Goal: Task Accomplishment & Management: Use online tool/utility

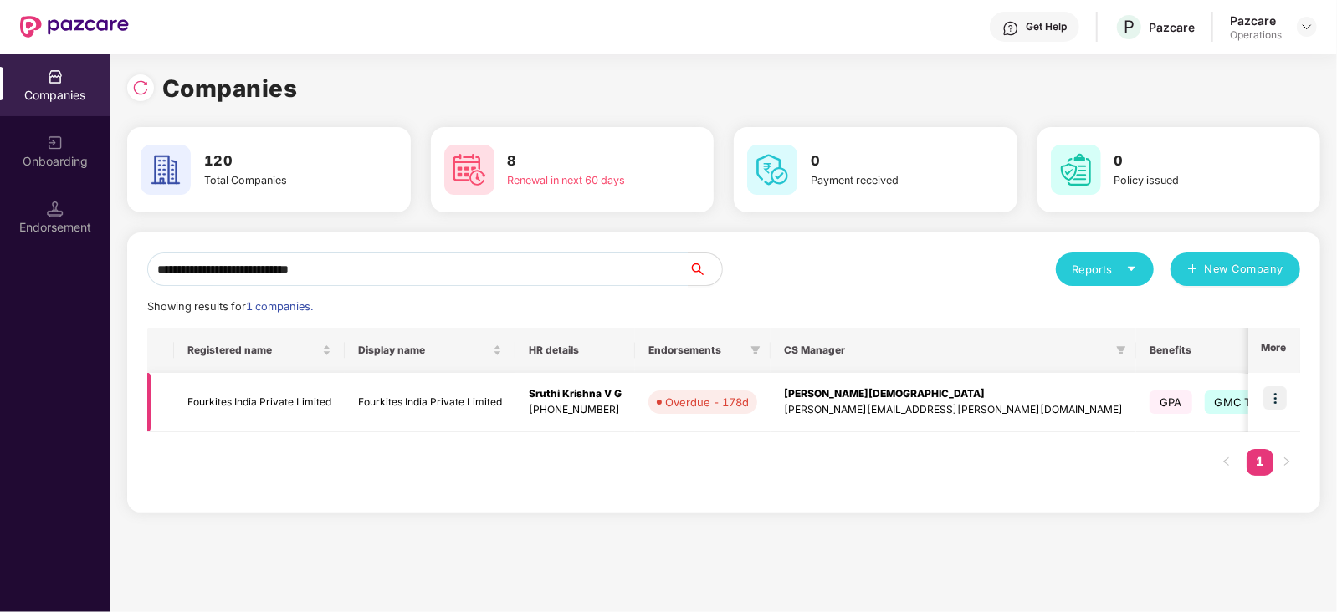
type input "**********"
click at [1281, 394] on img at bounding box center [1274, 397] width 23 height 23
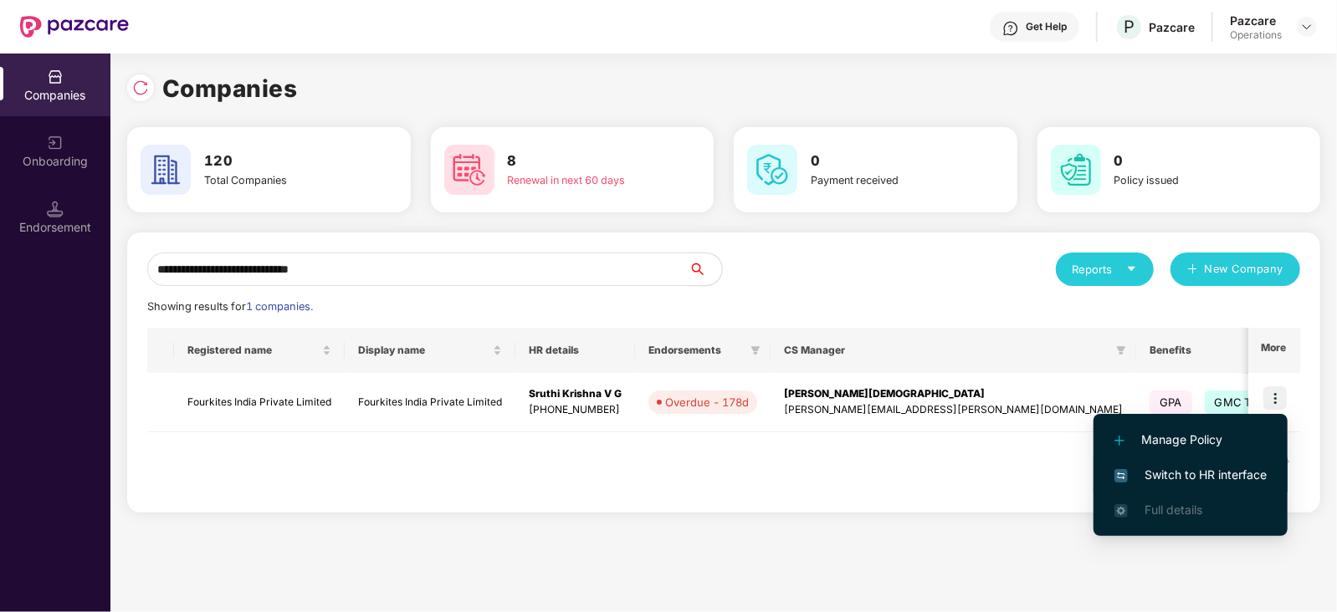
click at [1242, 468] on span "Switch to HR interface" at bounding box center [1190, 475] width 152 height 18
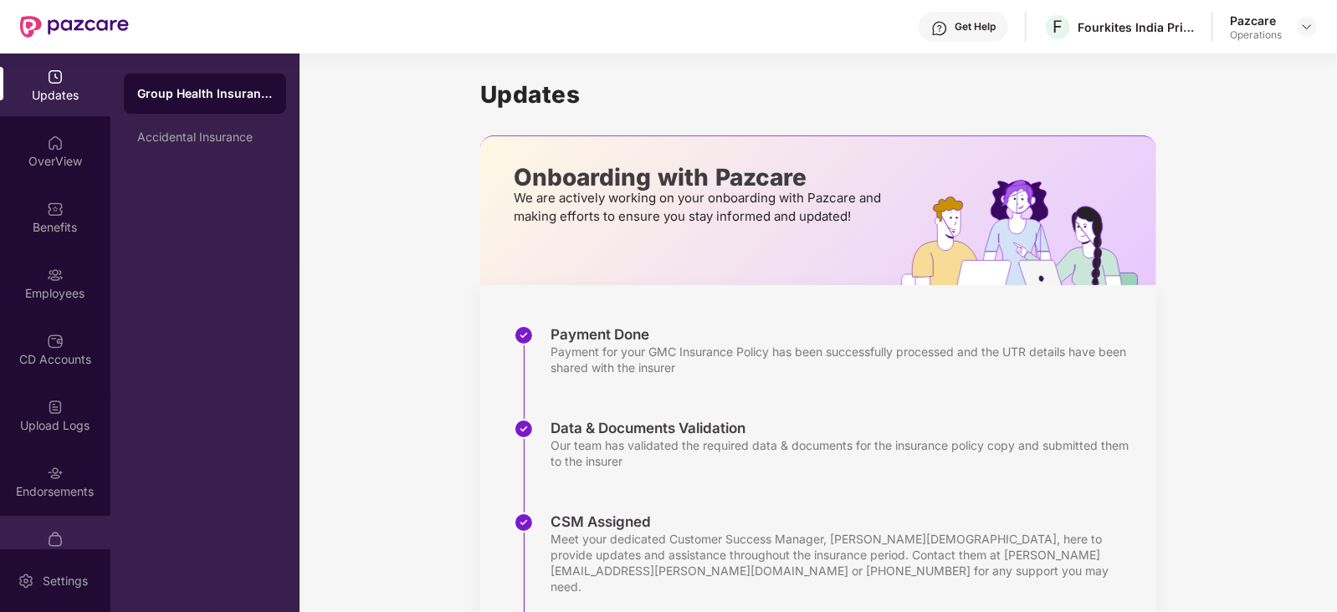
click at [49, 516] on div "My Orders" at bounding box center [55, 547] width 110 height 63
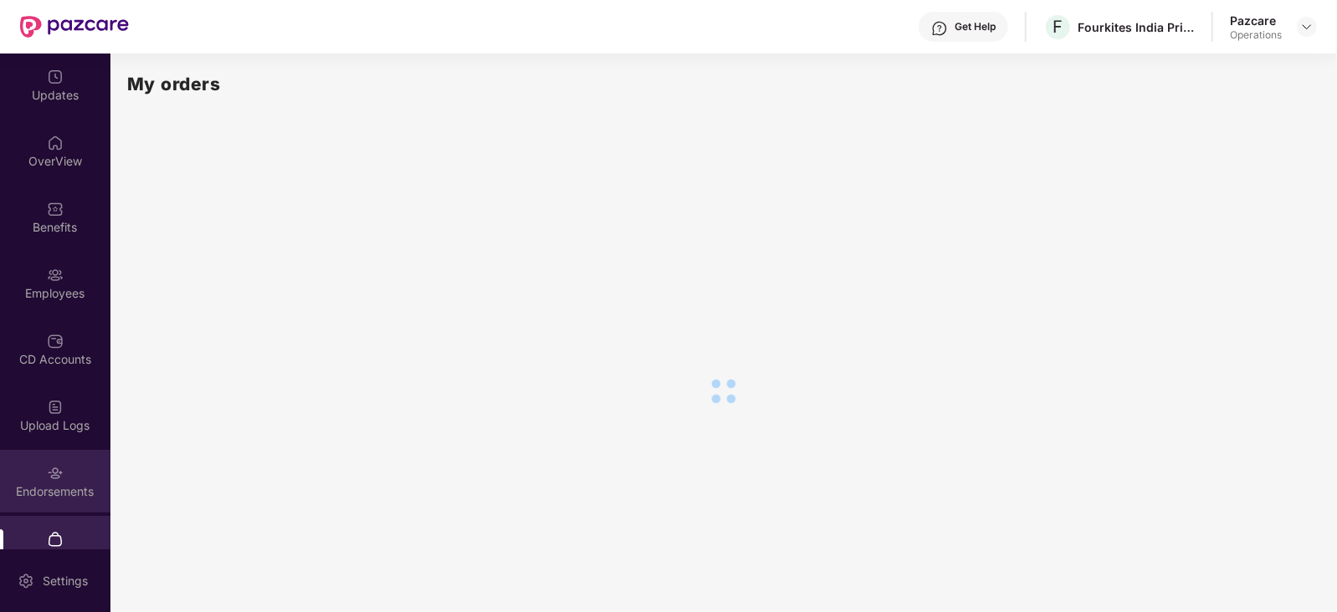
click at [44, 499] on div "Endorsements" at bounding box center [55, 492] width 110 height 17
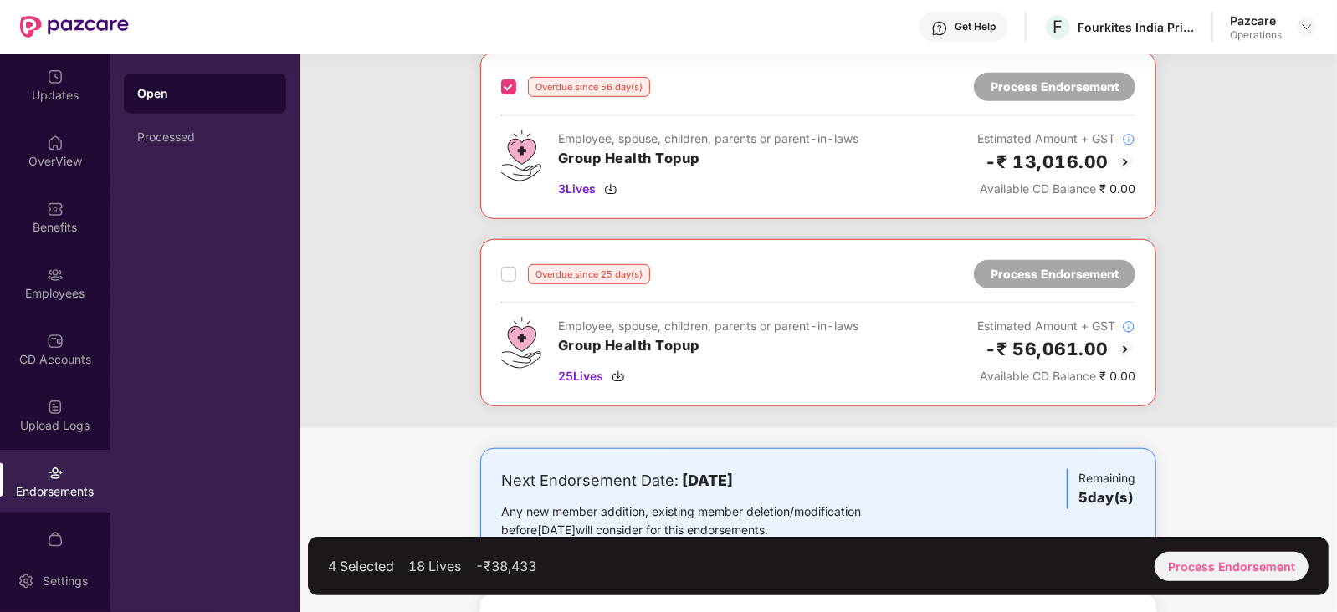
scroll to position [710, 0]
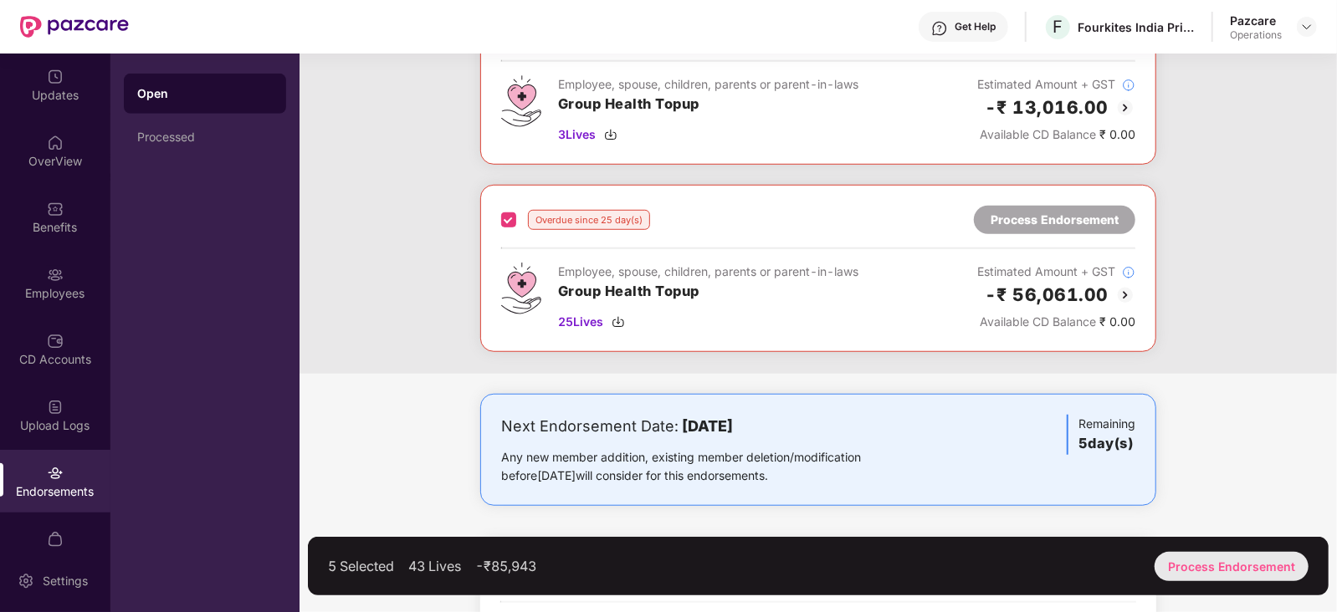
click at [1208, 573] on div "Process Endorsement" at bounding box center [1231, 566] width 154 height 29
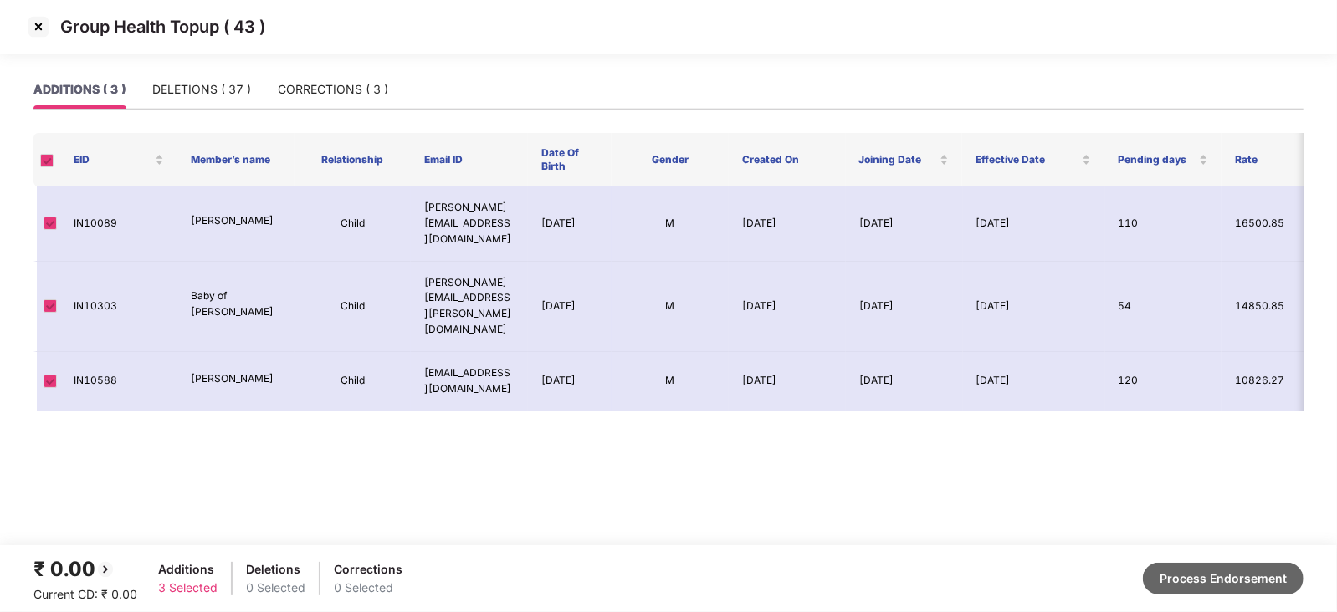
click at [1280, 577] on button "Process Endorsement" at bounding box center [1223, 579] width 161 height 32
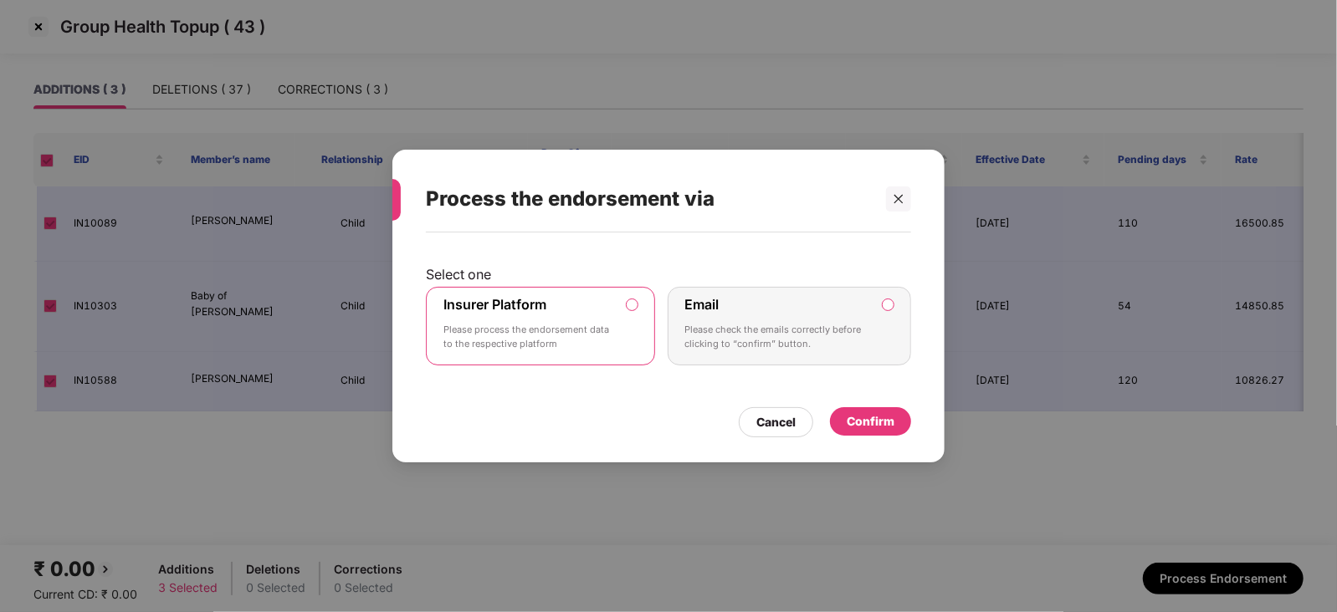
click at [868, 426] on div "Confirm" at bounding box center [871, 421] width 48 height 18
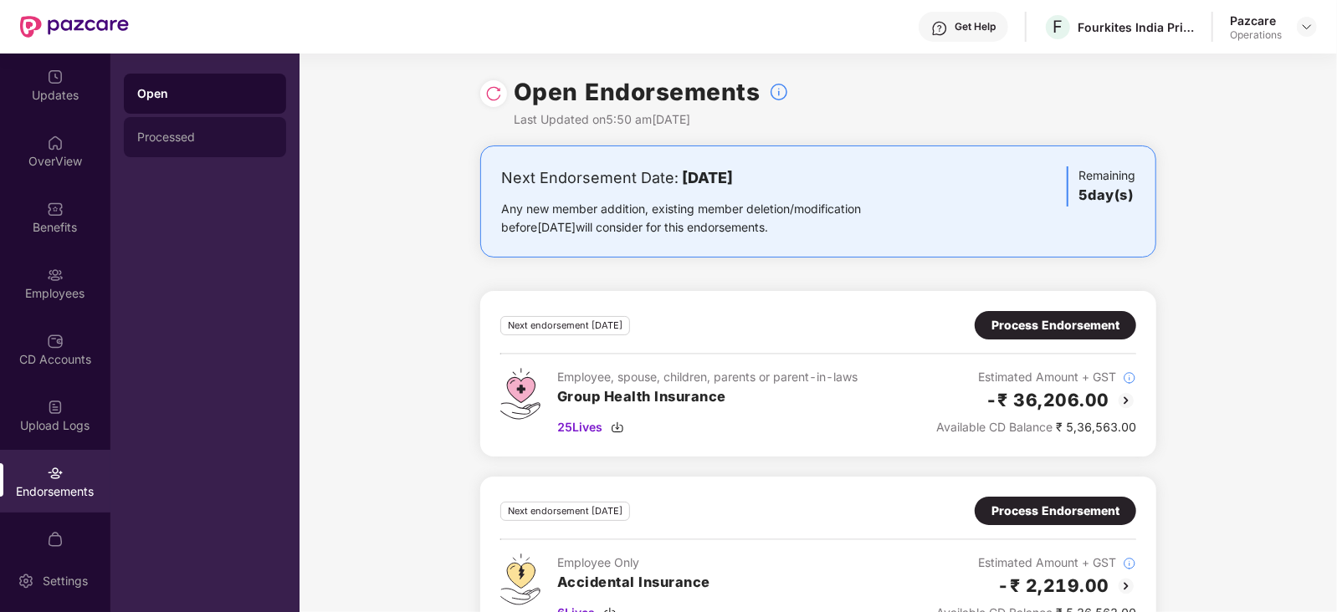
click at [189, 127] on div "Processed" at bounding box center [205, 137] width 162 height 40
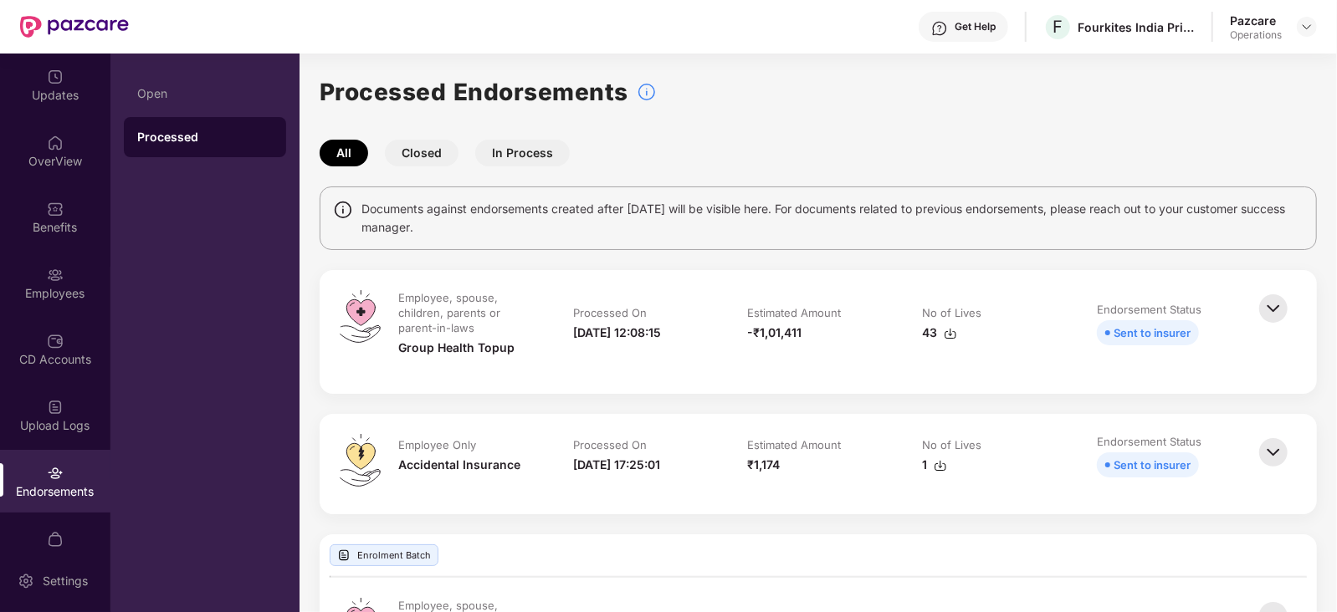
click at [949, 335] on img at bounding box center [950, 333] width 13 height 13
click at [774, 378] on div "Employee, spouse, children, parents or parent-in-laws Group Health Topup Proces…" at bounding box center [818, 332] width 997 height 124
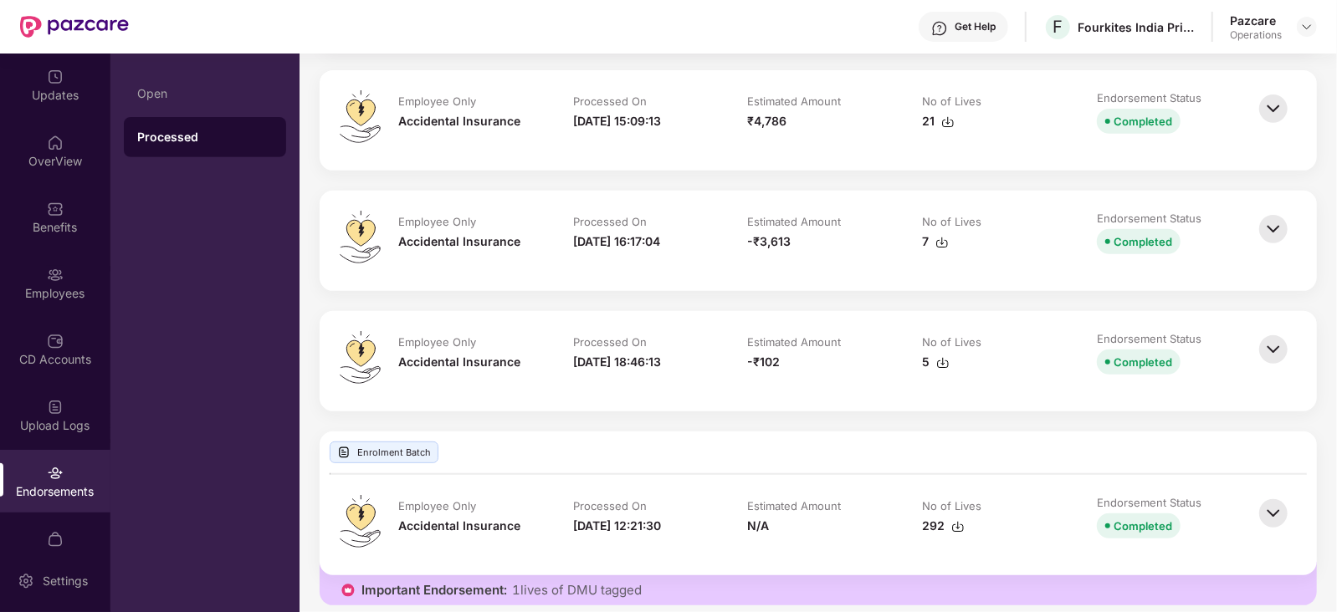
scroll to position [4447, 0]
